Goal: Feedback & Contribution: Submit feedback/report problem

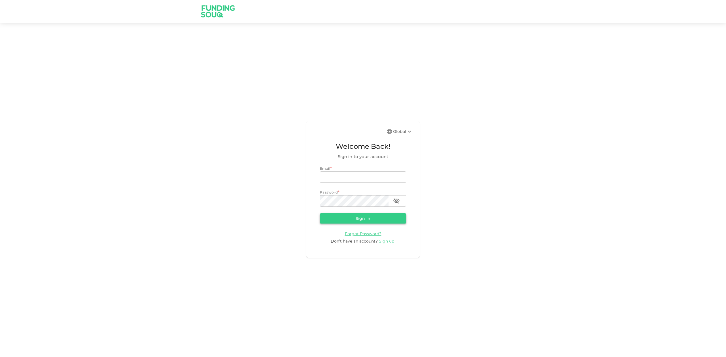
type input "hamadgeo@gmail.com"
click at [360, 219] on button "Sign in" at bounding box center [363, 218] width 86 height 10
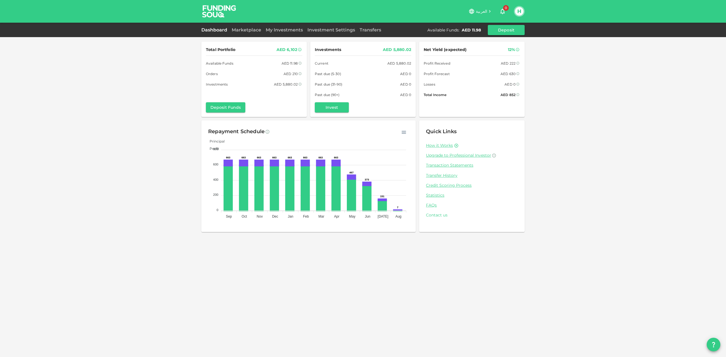
click at [435, 215] on link "Contact us" at bounding box center [472, 215] width 92 height 5
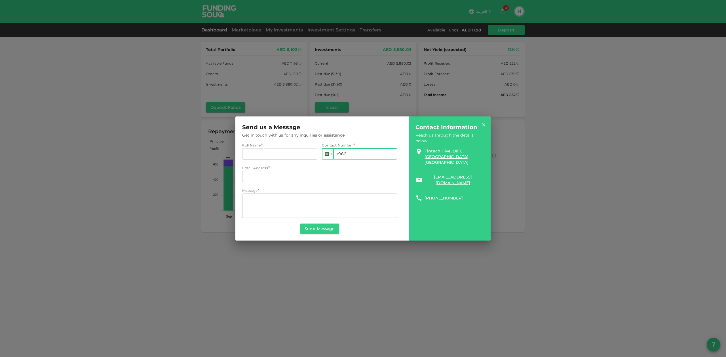
click at [332, 153] on div at bounding box center [327, 154] width 11 height 10
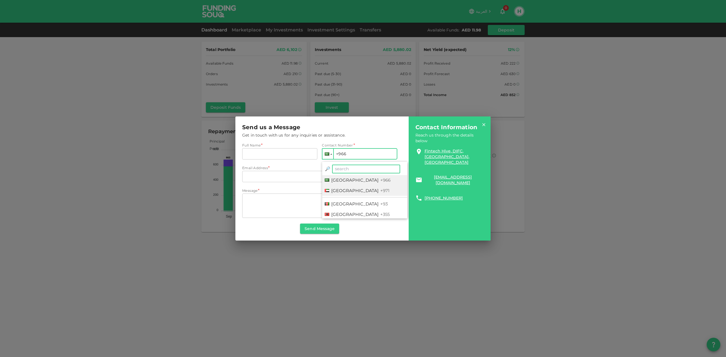
click at [339, 192] on span "United Arab Emirates" at bounding box center [354, 190] width 47 height 5
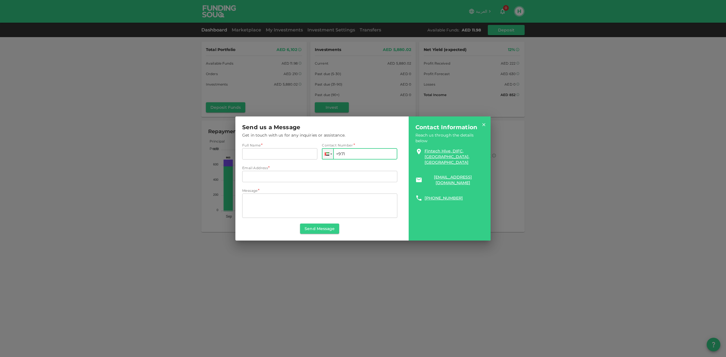
click at [345, 154] on input "+971" at bounding box center [359, 153] width 75 height 11
type input "+971 506 713 499"
type input "Hamad Elneel Omer"
type input "hamadgeo@gmail.com"
click at [251, 200] on textarea "Message" at bounding box center [319, 206] width 147 height 20
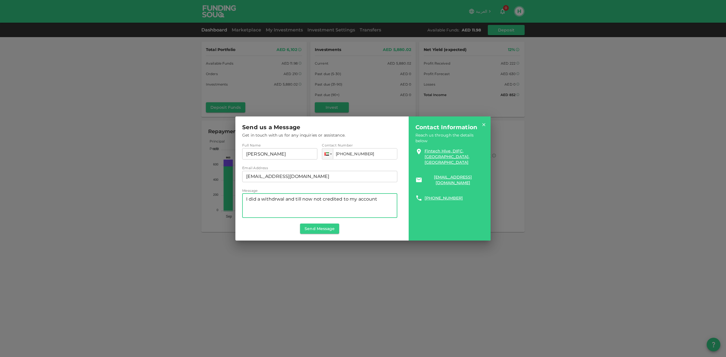
click at [285, 198] on textarea "I did a withdrwal and till now not credited to my account" at bounding box center [319, 206] width 147 height 20
type textarea "I did a withdrawal from my account since the 18th of September and till now not…"
click at [320, 230] on button "Send Message" at bounding box center [319, 229] width 39 height 10
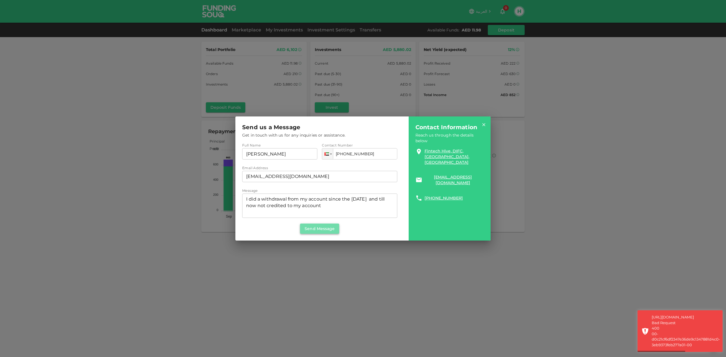
click at [320, 230] on button "Send Message" at bounding box center [319, 229] width 39 height 10
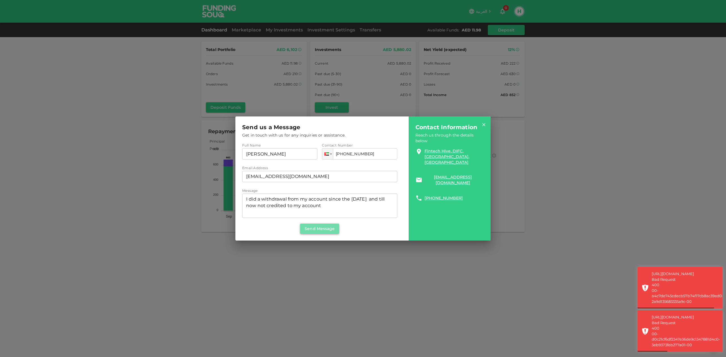
click at [320, 230] on button "Send Message" at bounding box center [319, 229] width 39 height 10
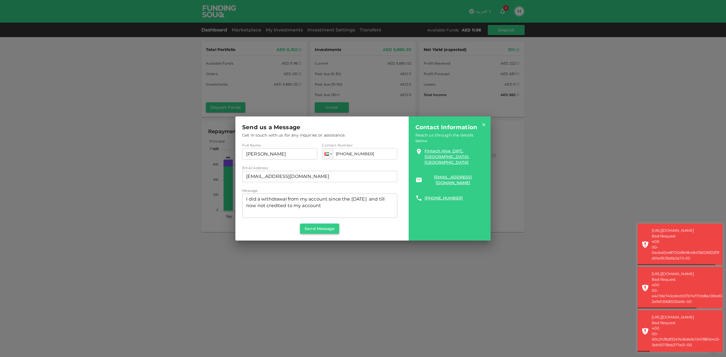
click at [320, 230] on button "Send Message" at bounding box center [319, 229] width 39 height 10
drag, startPoint x: 245, startPoint y: 200, endPoint x: 380, endPoint y: 211, distance: 135.9
click at [380, 211] on div "I did a withdrawal from my account since the 18th of September and till now not…" at bounding box center [319, 206] width 155 height 24
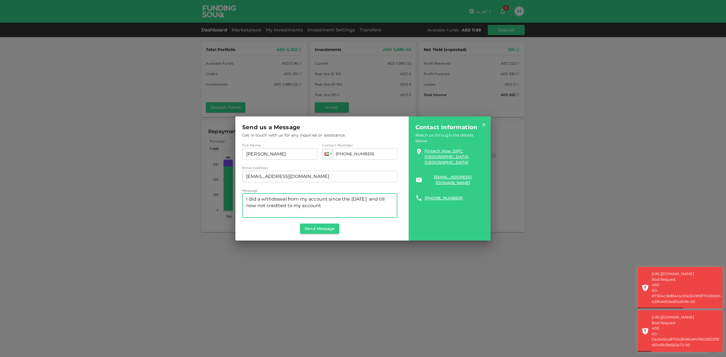
drag, startPoint x: 361, startPoint y: 206, endPoint x: 253, endPoint y: 202, distance: 107.5
click at [238, 199] on div "Send us a Message Get in touch with us for any inquiries or assistance. Full Na…" at bounding box center [319, 178] width 169 height 124
